Goal: Task Accomplishment & Management: Manage account settings

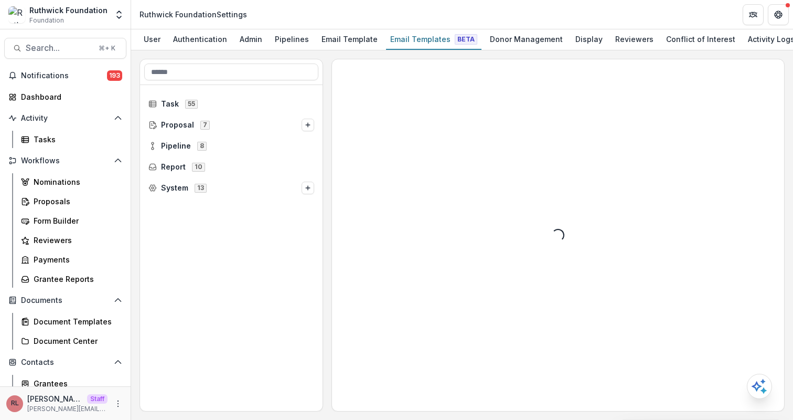
click at [510, 25] on header "Ruthwick Foundation Settings" at bounding box center [462, 14] width 662 height 29
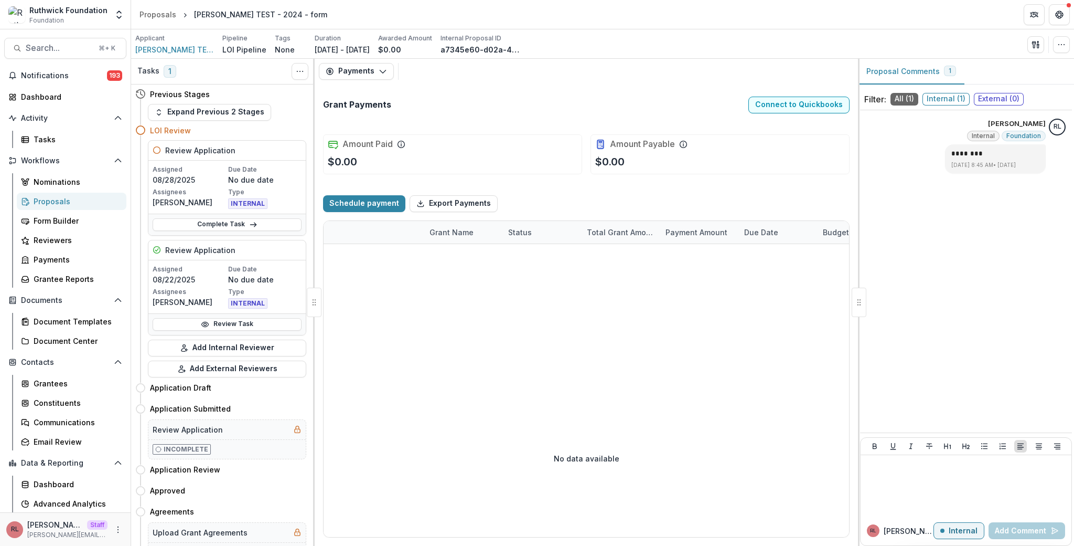
click at [597, 184] on div "Grant Payments Connect to Quickbooks Amount Paid $0.00 Amount Payable $0.00 Sch…" at bounding box center [587, 315] width 544 height 462
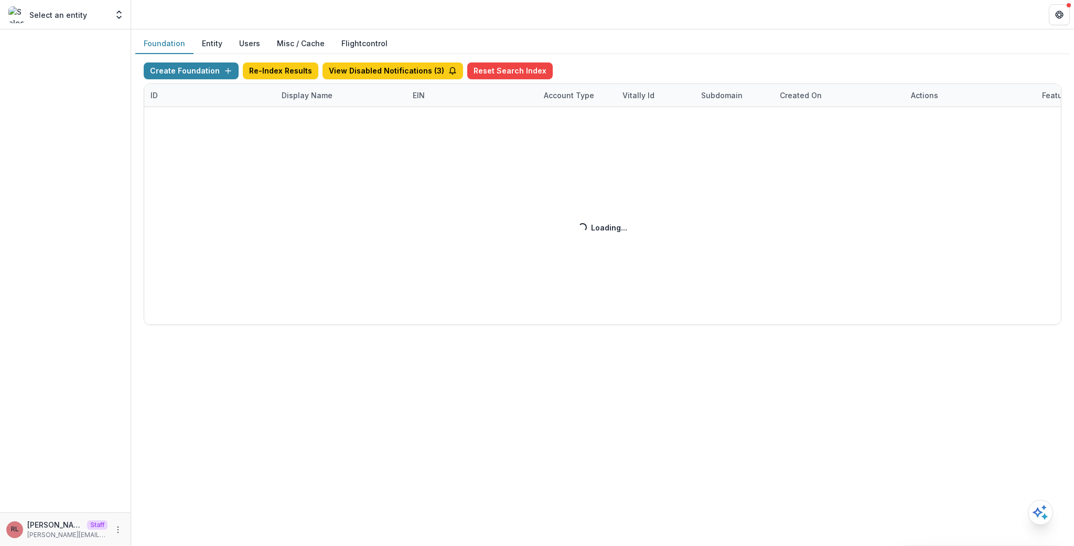
click at [343, 98] on div "Create Foundation Re-Index Results View Disabled Notifications ( 3 ) Reset Sear…" at bounding box center [603, 193] width 918 height 262
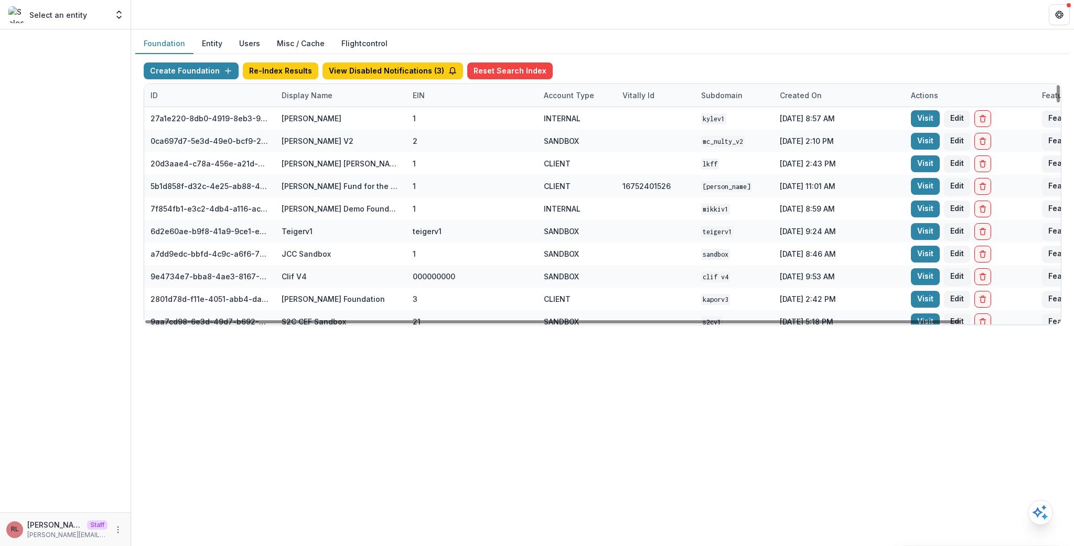
click at [338, 94] on div "Display Name" at bounding box center [340, 95] width 131 height 23
click at [345, 121] on input at bounding box center [341, 119] width 126 height 17
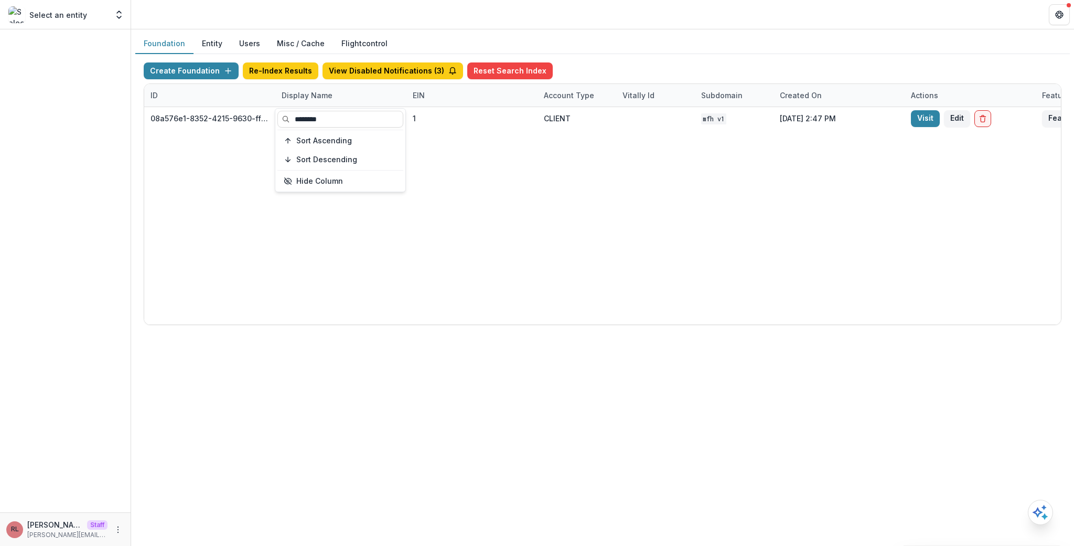
type input "********"
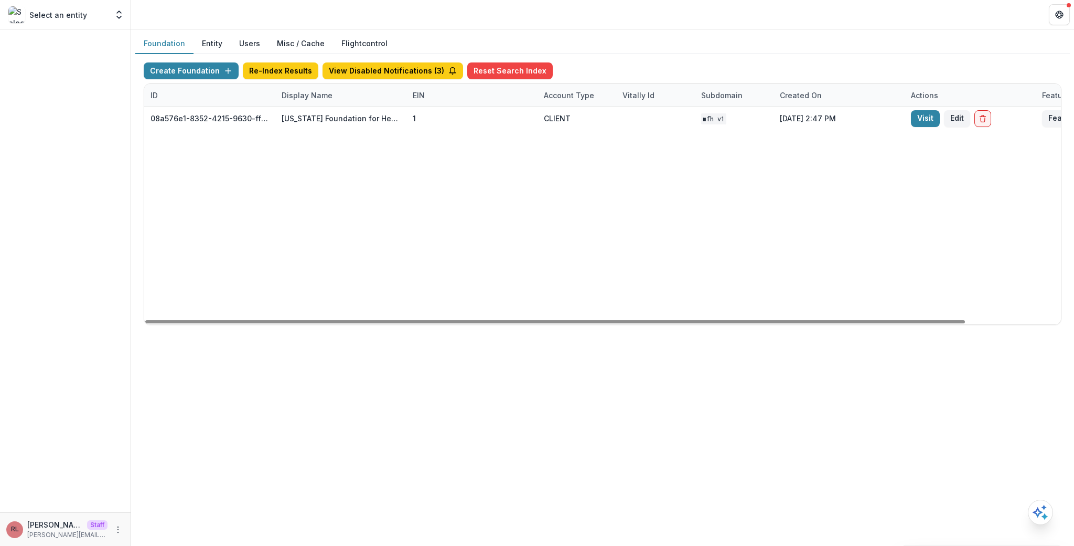
click at [721, 205] on div "08a576e1-8352-4215-9630-ff0d35d85970 Missouri Foundation for Health 1 CLIENT MF…" at bounding box center [655, 215] width 1023 height 217
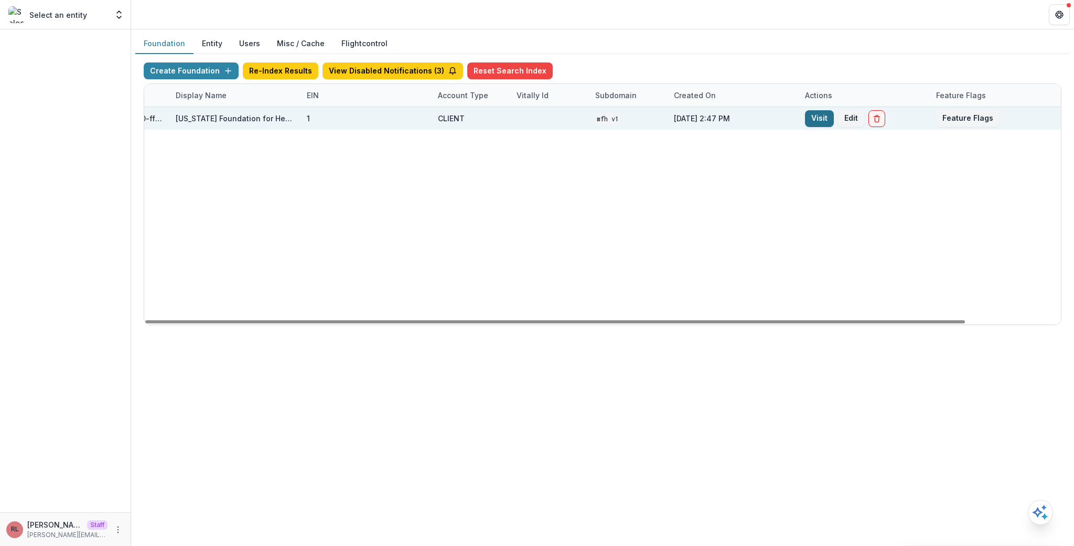
click at [806, 120] on link "Visit" at bounding box center [819, 118] width 29 height 17
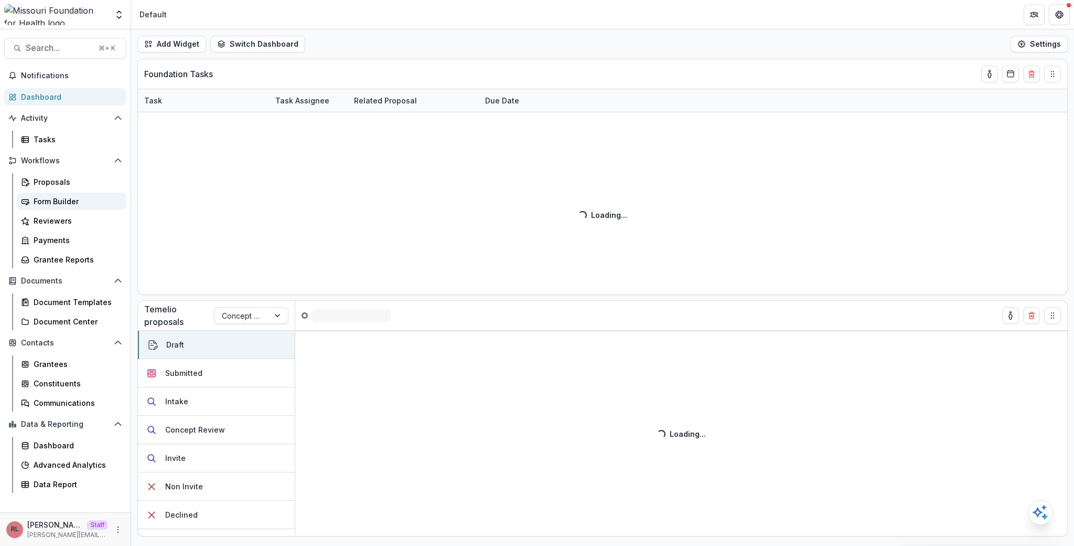
click at [82, 205] on div "Form Builder" at bounding box center [76, 201] width 84 height 11
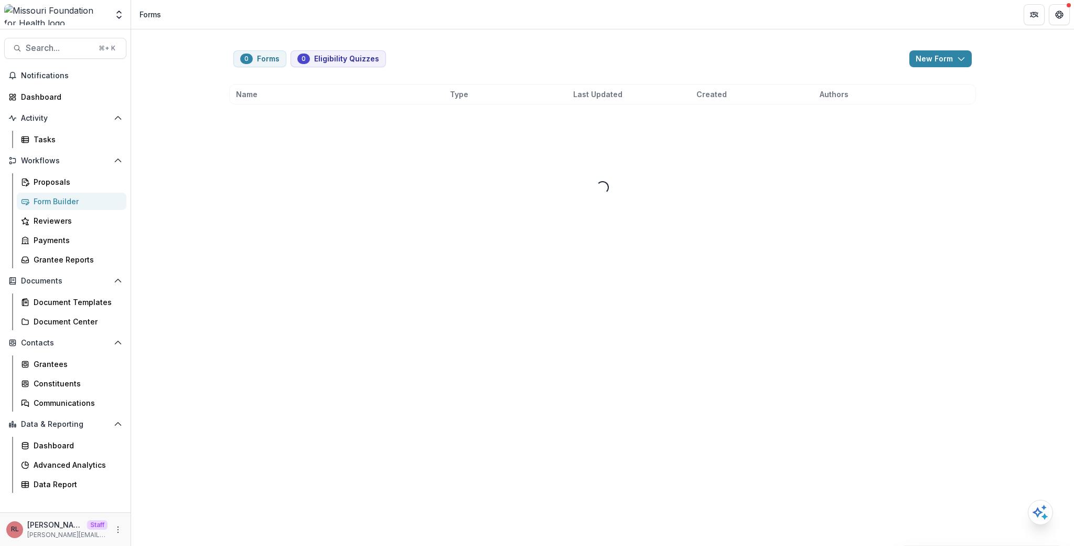
click at [545, 58] on div "0 Forms 0 Eligibility Quizzes New Form New Eligibility Quiz New Form" at bounding box center [602, 58] width 739 height 17
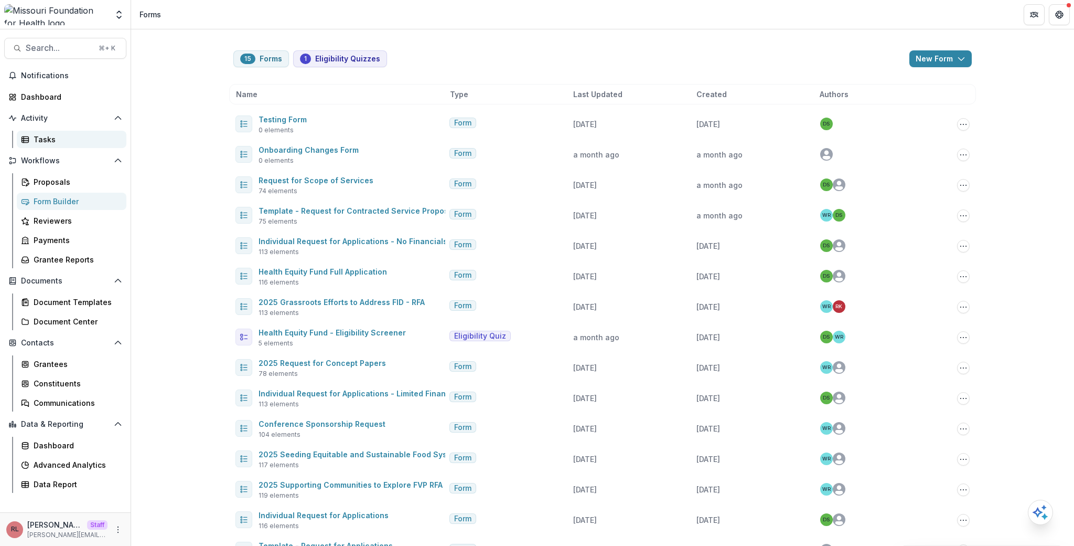
click at [59, 138] on div "Tasks" at bounding box center [76, 139] width 84 height 11
click at [52, 188] on link "Proposals" at bounding box center [72, 181] width 110 height 17
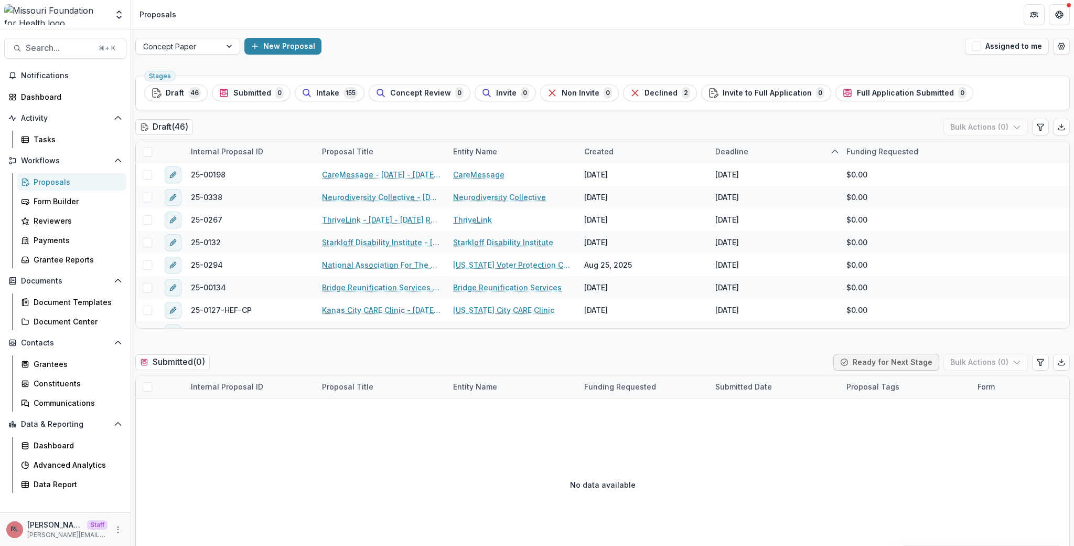
click at [463, 58] on div "Concept Paper New Proposal Assigned to me" at bounding box center [602, 46] width 943 height 34
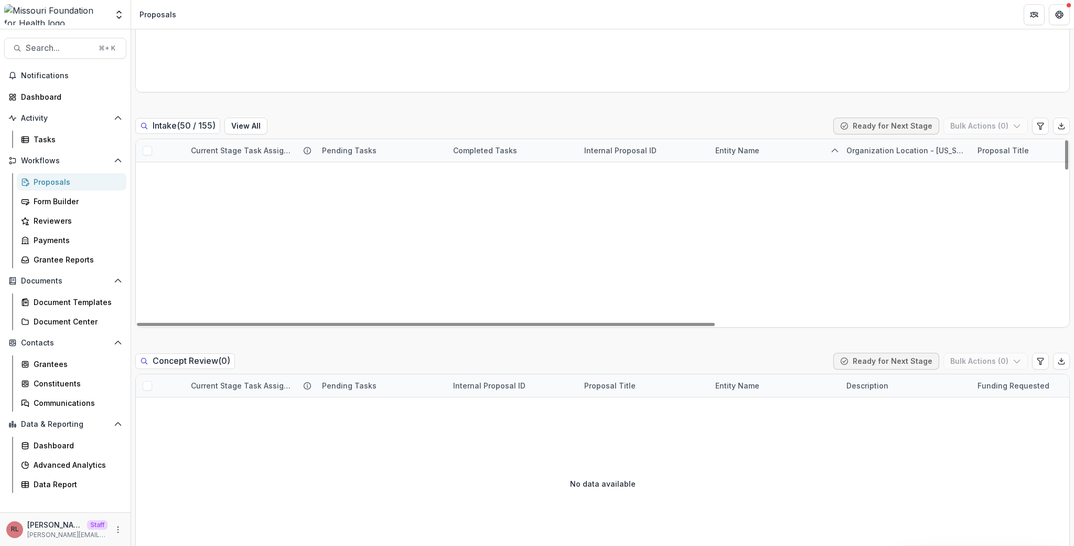
scroll to position [861, 0]
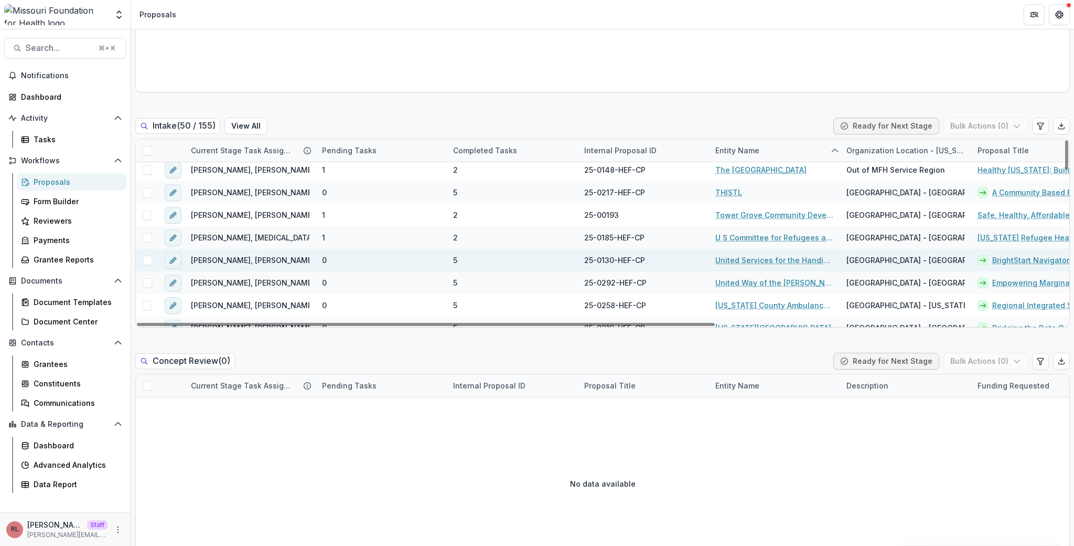
click at [753, 259] on link "United Services for the Handicapped in St. Charles County" at bounding box center [775, 259] width 119 height 11
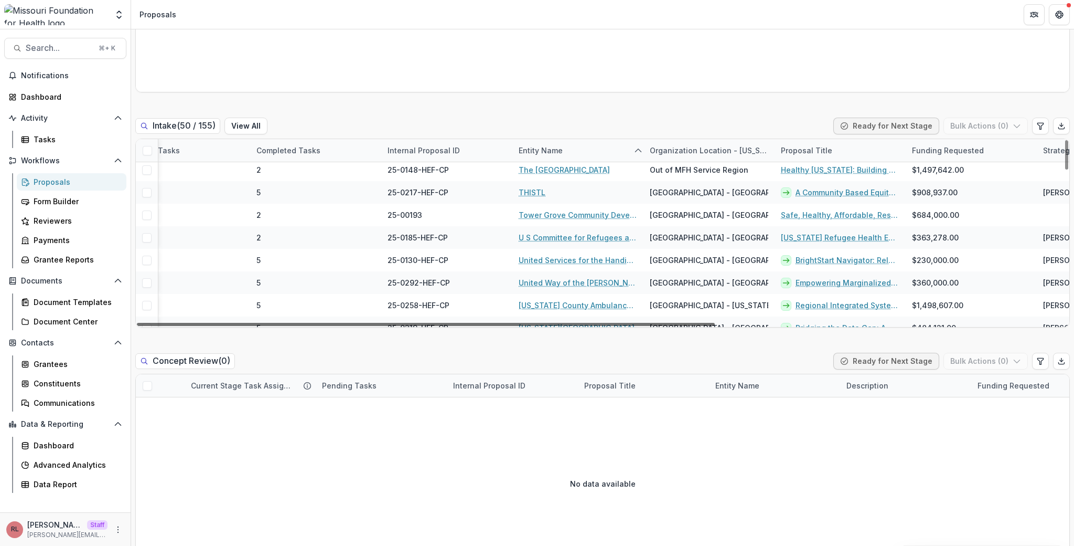
scroll to position [861, 203]
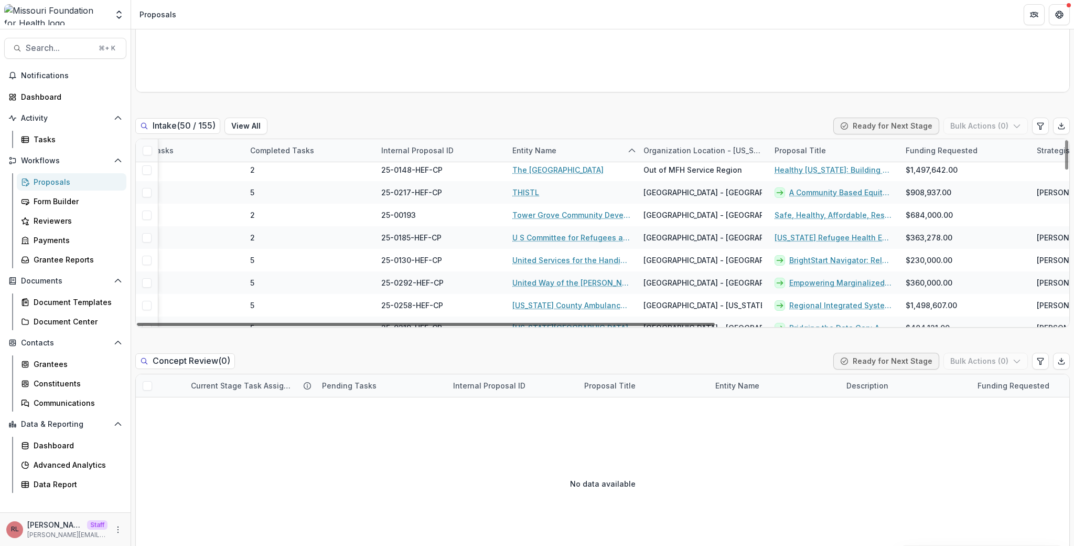
drag, startPoint x: 632, startPoint y: 323, endPoint x: 760, endPoint y: 319, distance: 128.6
click at [715, 323] on div at bounding box center [426, 324] width 578 height 3
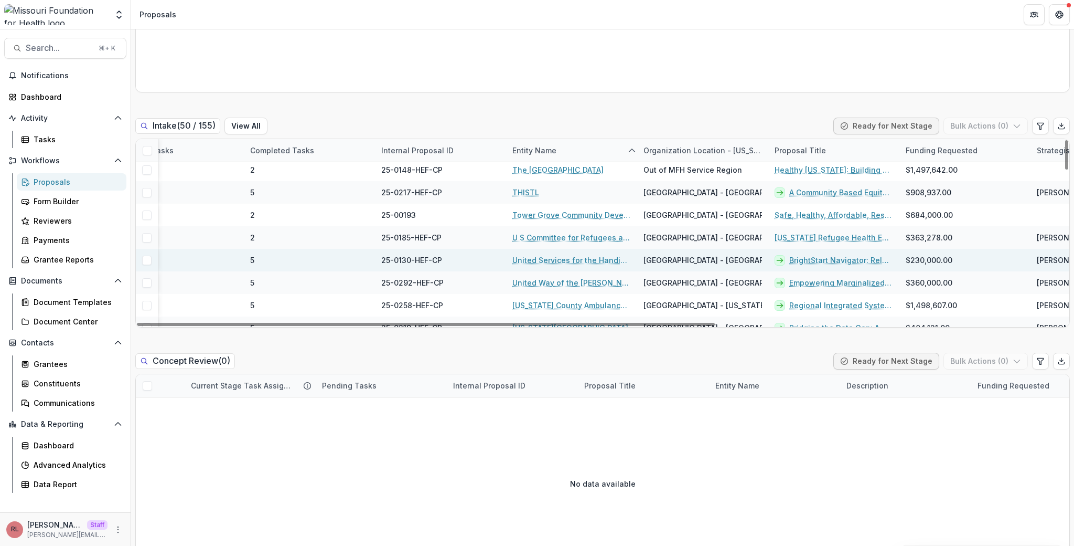
click at [814, 258] on link "BrightStart Navigator: Relational Navigation for Developmental Equity in Easter…" at bounding box center [842, 259] width 104 height 11
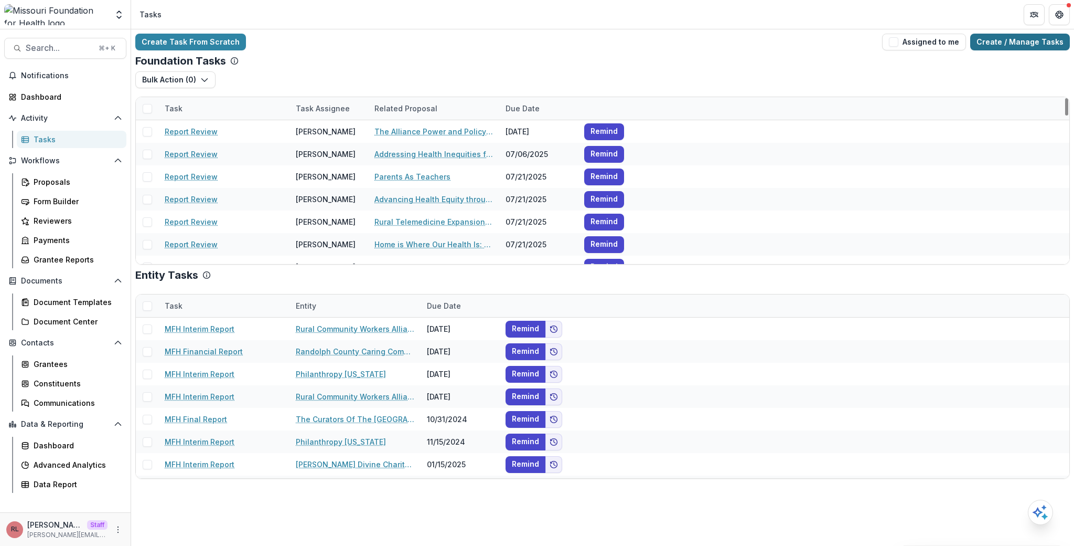
click at [1018, 47] on link "Create / Manage Tasks" at bounding box center [1021, 42] width 100 height 17
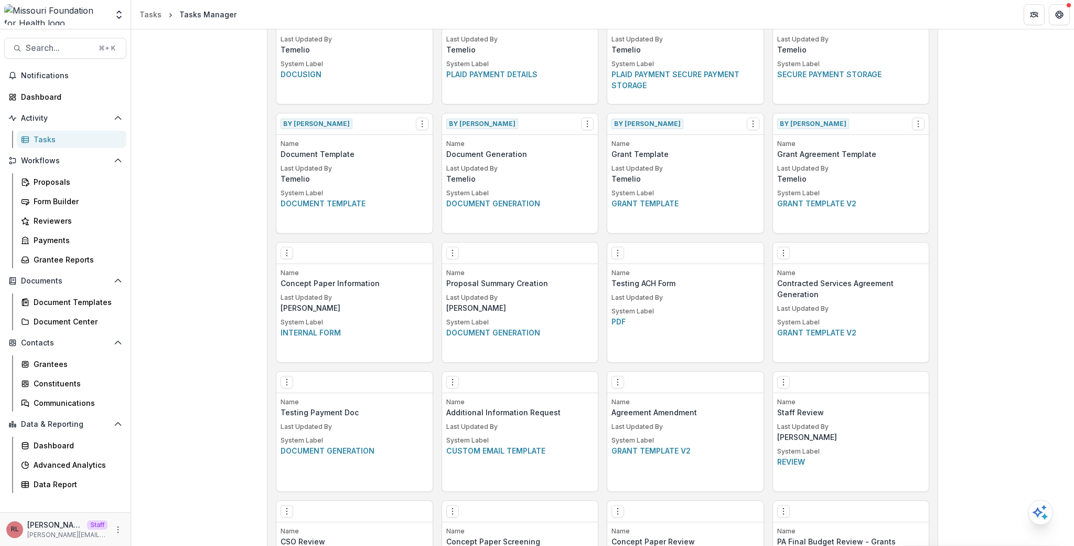
scroll to position [962, 0]
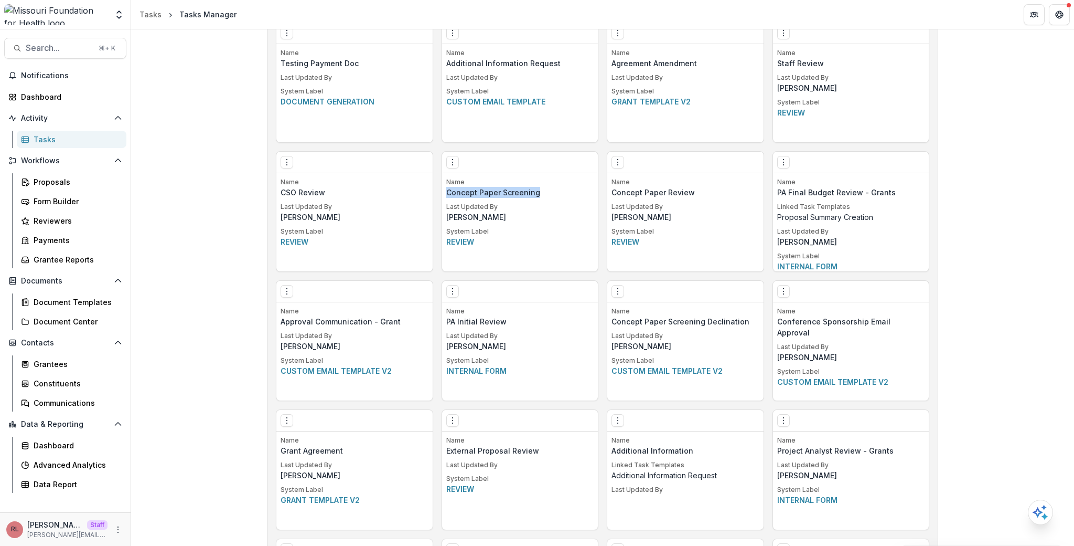
click at [457, 187] on p "Concept Paper Screening" at bounding box center [520, 192] width 148 height 11
click at [451, 161] on icon "Options" at bounding box center [453, 162] width 8 height 8
click at [486, 188] on link "Edit" at bounding box center [512, 183] width 129 height 17
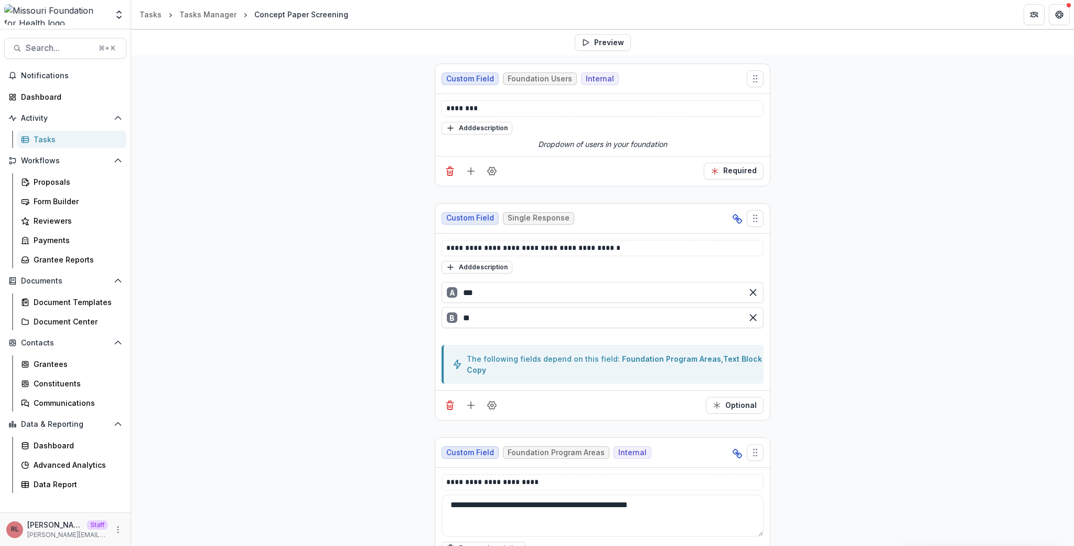
scroll to position [204, 0]
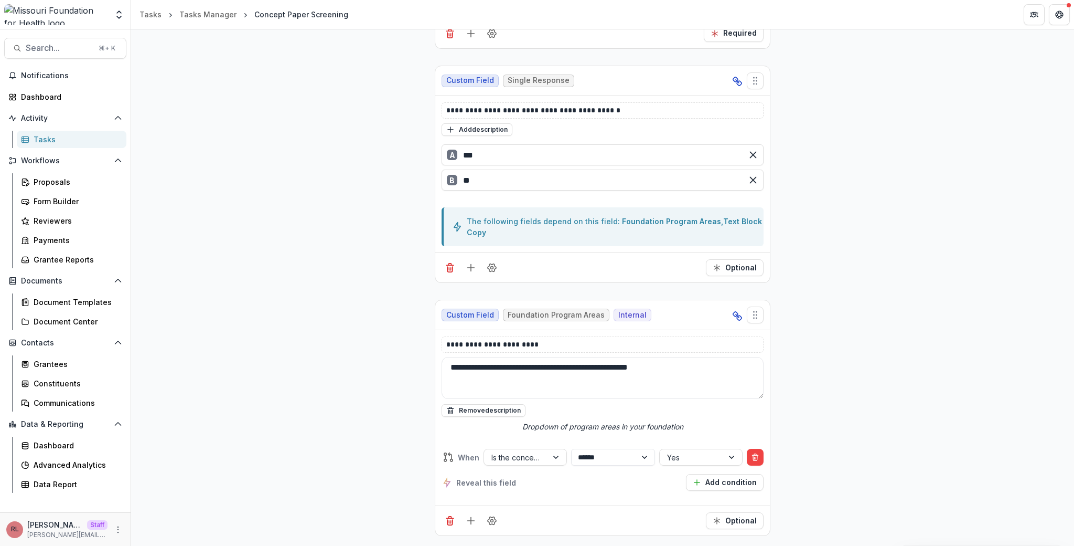
scroll to position [312, 0]
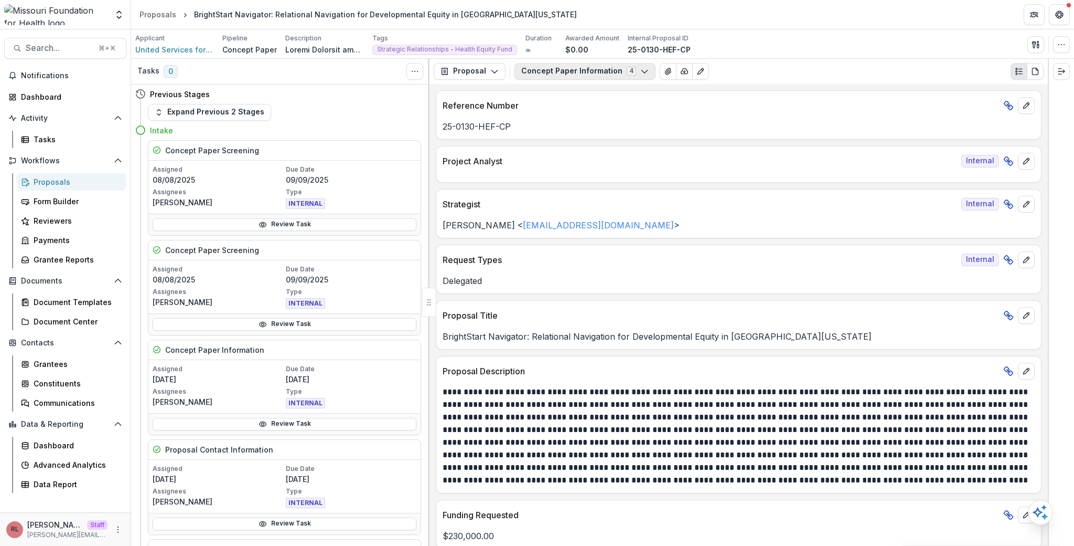
click at [546, 70] on button "Concept Paper Information 4" at bounding box center [585, 71] width 141 height 17
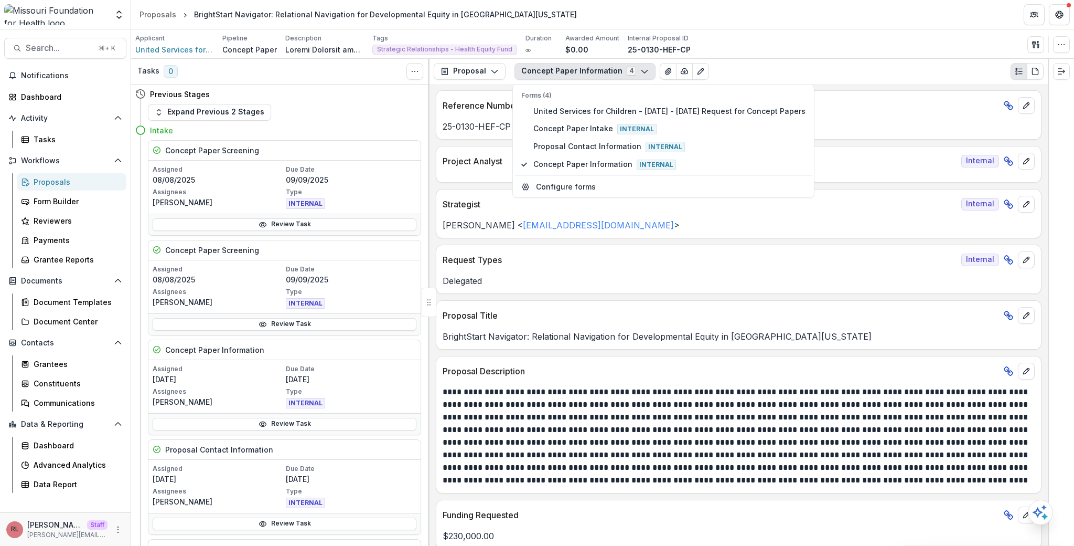
click at [546, 70] on button "Concept Paper Information 4" at bounding box center [585, 71] width 141 height 17
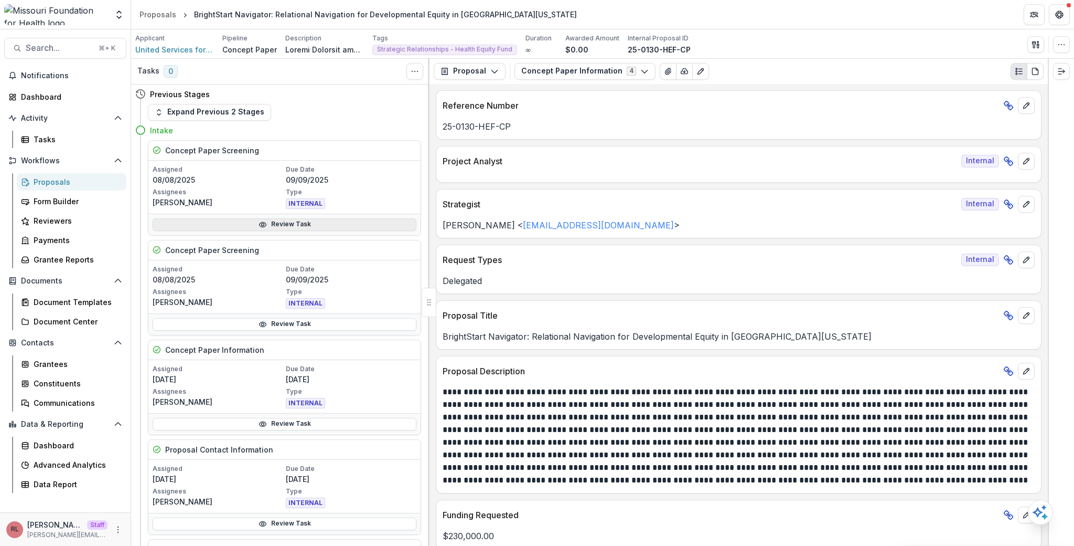
click at [301, 226] on link "Review Task" at bounding box center [285, 224] width 264 height 13
